Goal: Transaction & Acquisition: Purchase product/service

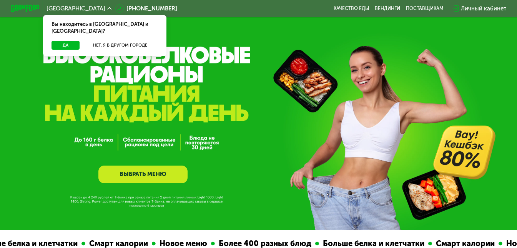
click at [495, 12] on div "Личный кабинет" at bounding box center [483, 8] width 45 height 8
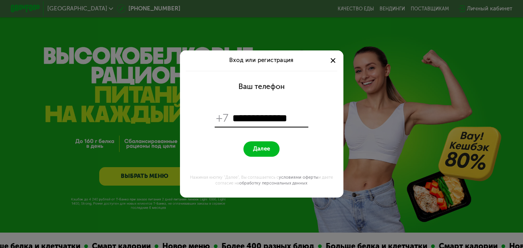
click at [271, 153] on button "Далее" at bounding box center [261, 149] width 36 height 16
drag, startPoint x: 306, startPoint y: 120, endPoint x: 228, endPoint y: 117, distance: 77.7
click at [228, 117] on div "**********" at bounding box center [262, 118] width 94 height 17
type input "**********"
click at [243, 141] on button "Далее" at bounding box center [261, 149] width 36 height 16
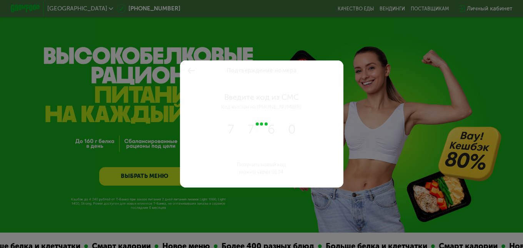
type input "****"
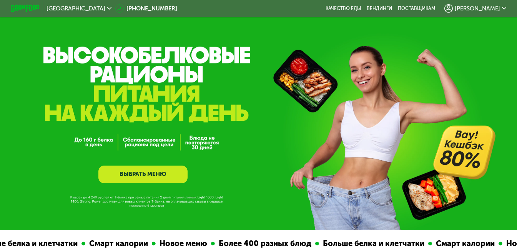
click at [150, 175] on link "ВЫБРАТЬ МЕНЮ" at bounding box center [143, 174] width 90 height 18
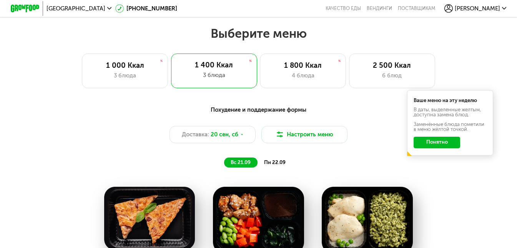
scroll to position [457, 0]
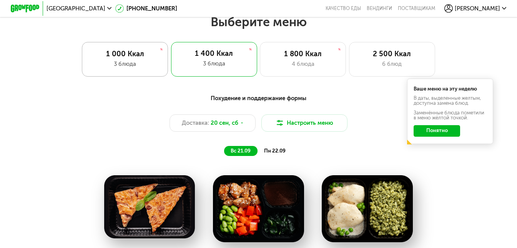
click at [130, 65] on div "3 блюда" at bounding box center [125, 64] width 71 height 8
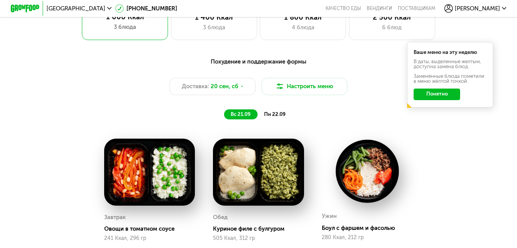
scroll to position [496, 0]
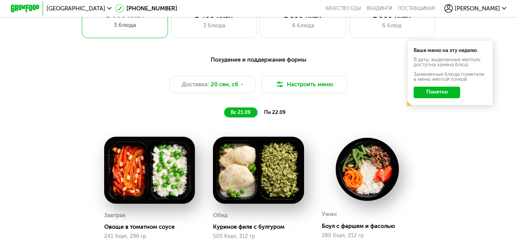
click at [446, 94] on button "Понятно" at bounding box center [437, 93] width 47 height 12
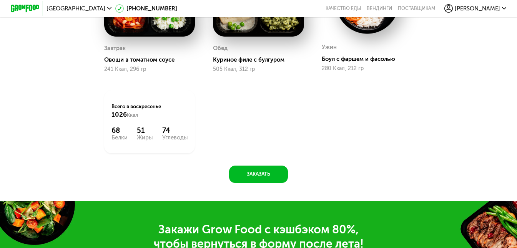
scroll to position [573, 0]
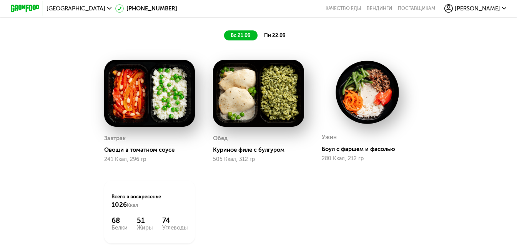
click at [281, 40] on div "пн 22.09" at bounding box center [275, 35] width 35 height 10
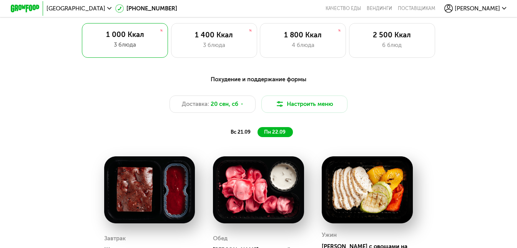
scroll to position [457, 0]
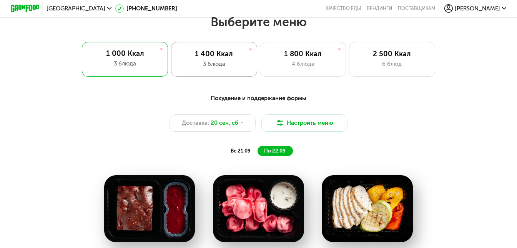
click at [244, 58] on div "1 400 Ккал" at bounding box center [213, 54] width 71 height 8
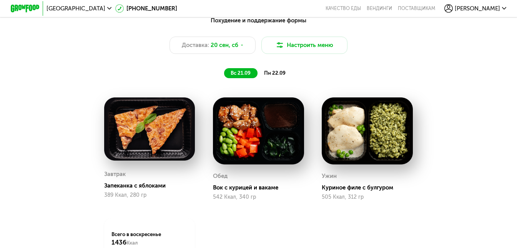
scroll to position [496, 0]
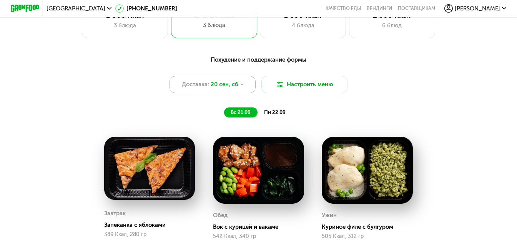
click at [240, 87] on icon at bounding box center [242, 84] width 4 height 4
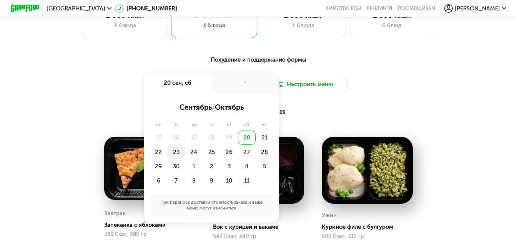
click at [175, 157] on div "23" at bounding box center [176, 152] width 18 height 14
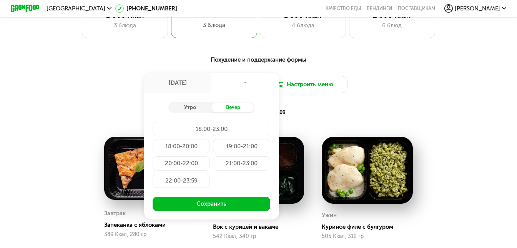
click at [241, 92] on div "-" at bounding box center [246, 83] width 68 height 20
click at [194, 87] on div "[DATE]" at bounding box center [178, 83] width 68 height 20
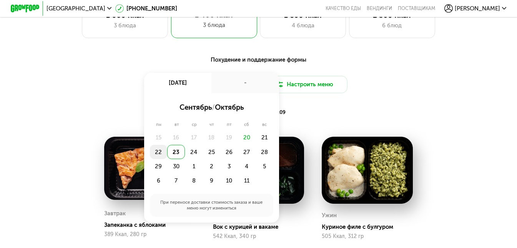
click at [159, 155] on div "22" at bounding box center [159, 152] width 18 height 14
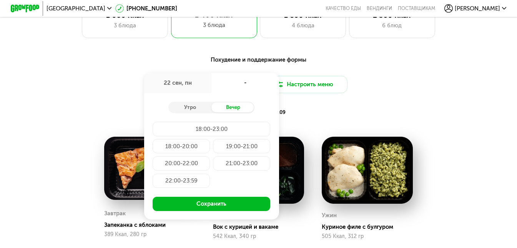
click at [233, 152] on div "19:00-21:00" at bounding box center [241, 146] width 57 height 14
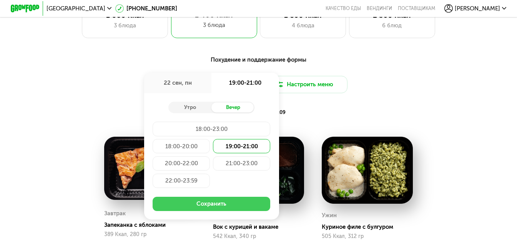
click at [231, 205] on button "Сохранить" at bounding box center [212, 204] width 118 height 14
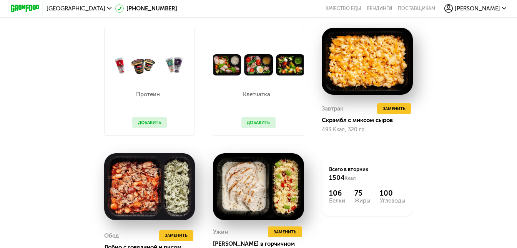
scroll to position [688, 0]
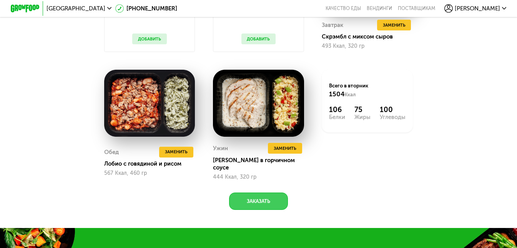
click at [262, 199] on button "Заказать" at bounding box center [258, 200] width 59 height 17
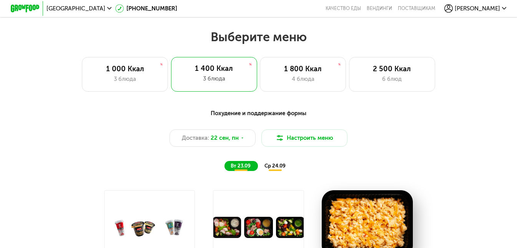
scroll to position [461, 0]
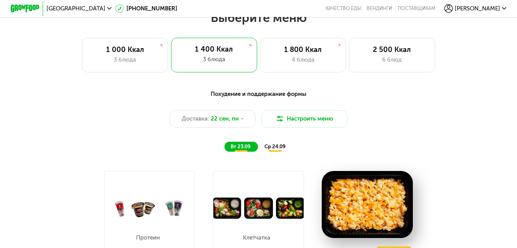
click at [287, 150] on div "ср 24.09" at bounding box center [275, 147] width 35 height 10
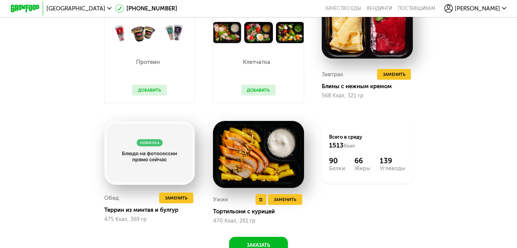
scroll to position [654, 0]
